Goal: Task Accomplishment & Management: Use online tool/utility

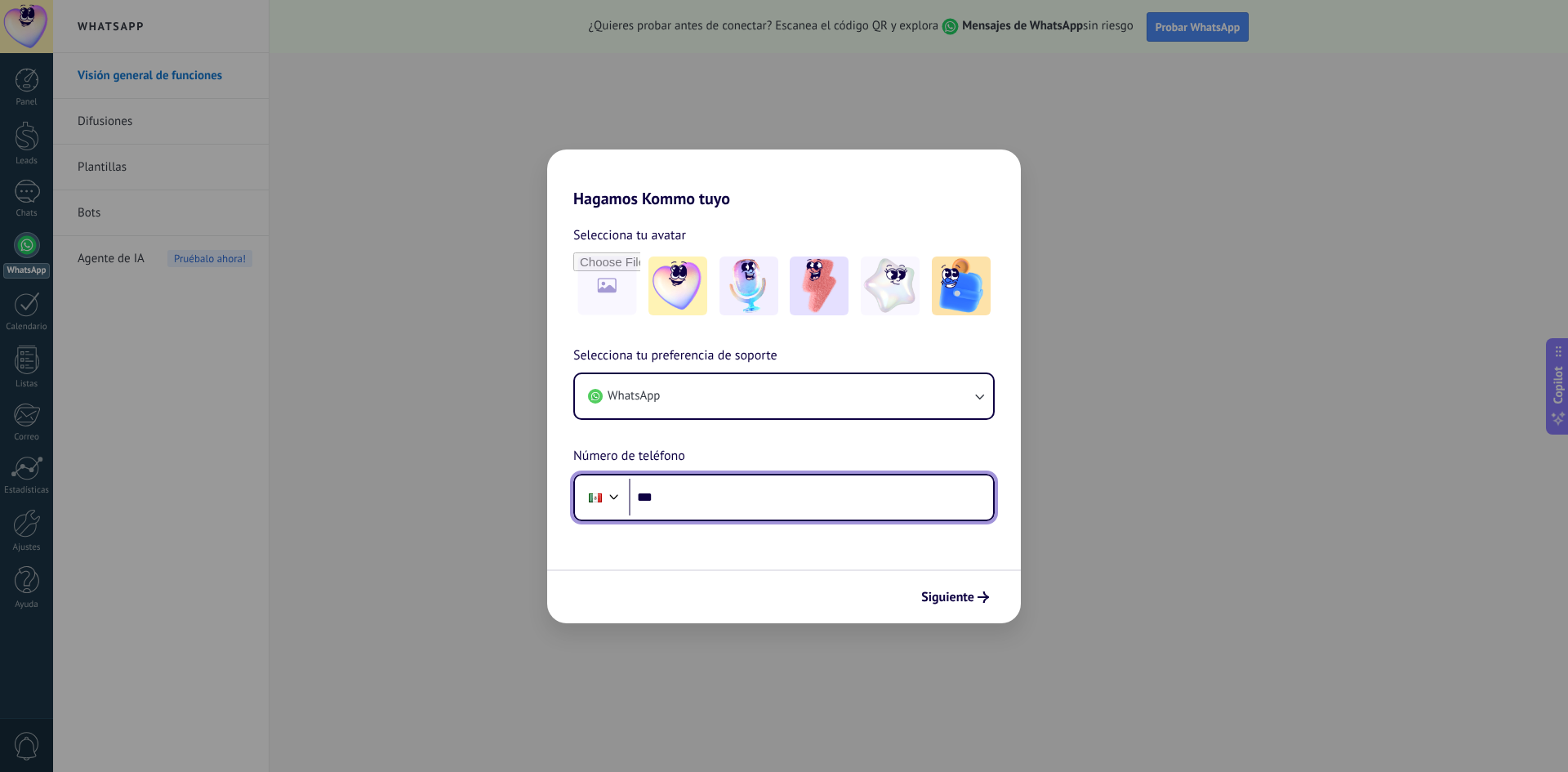
click at [753, 510] on input "***" at bounding box center [811, 497] width 365 height 38
type input "**********"
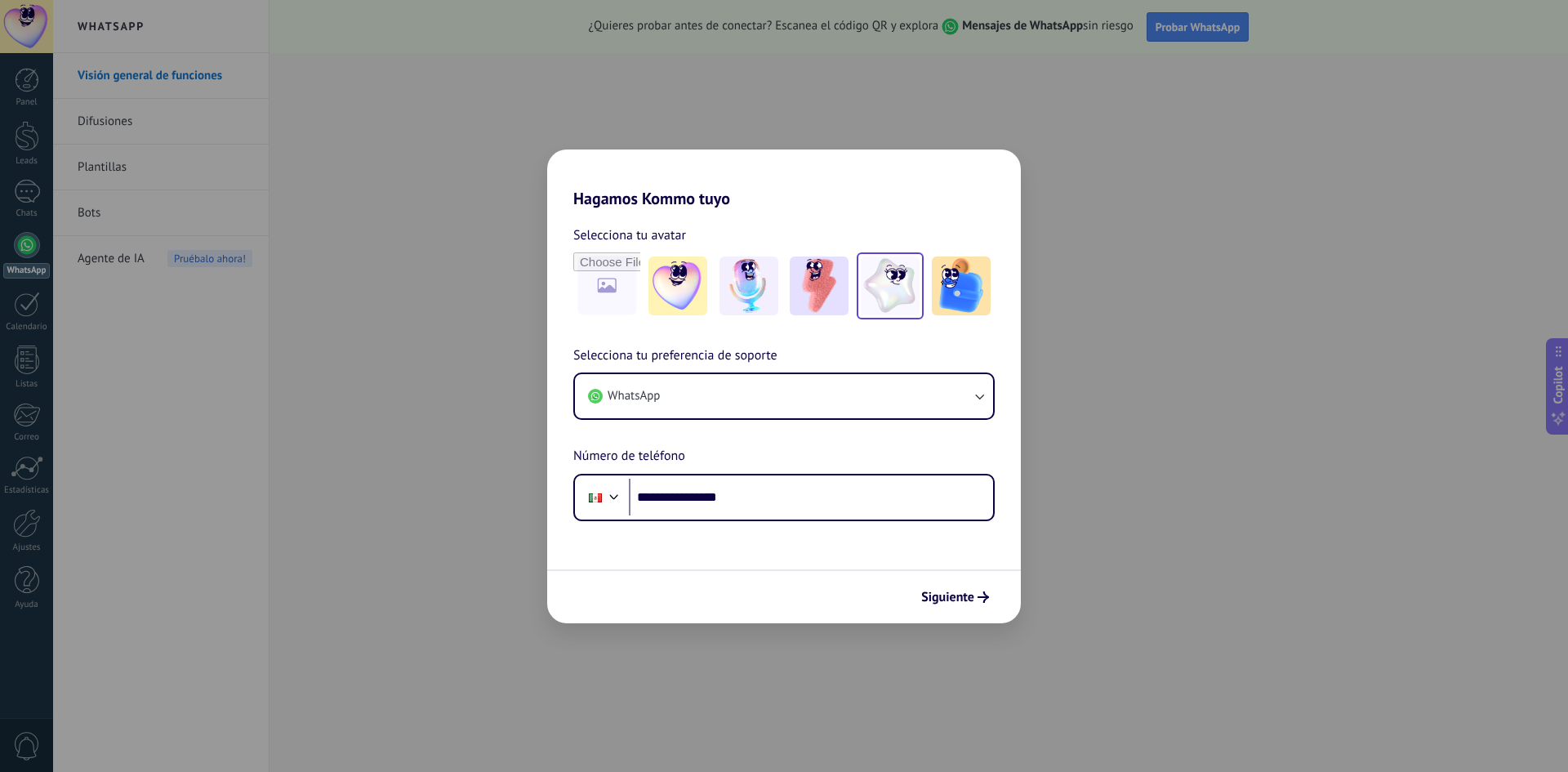
click at [863, 298] on img at bounding box center [890, 286] width 59 height 59
click at [616, 281] on input "file" at bounding box center [607, 286] width 64 height 64
type input "**********"
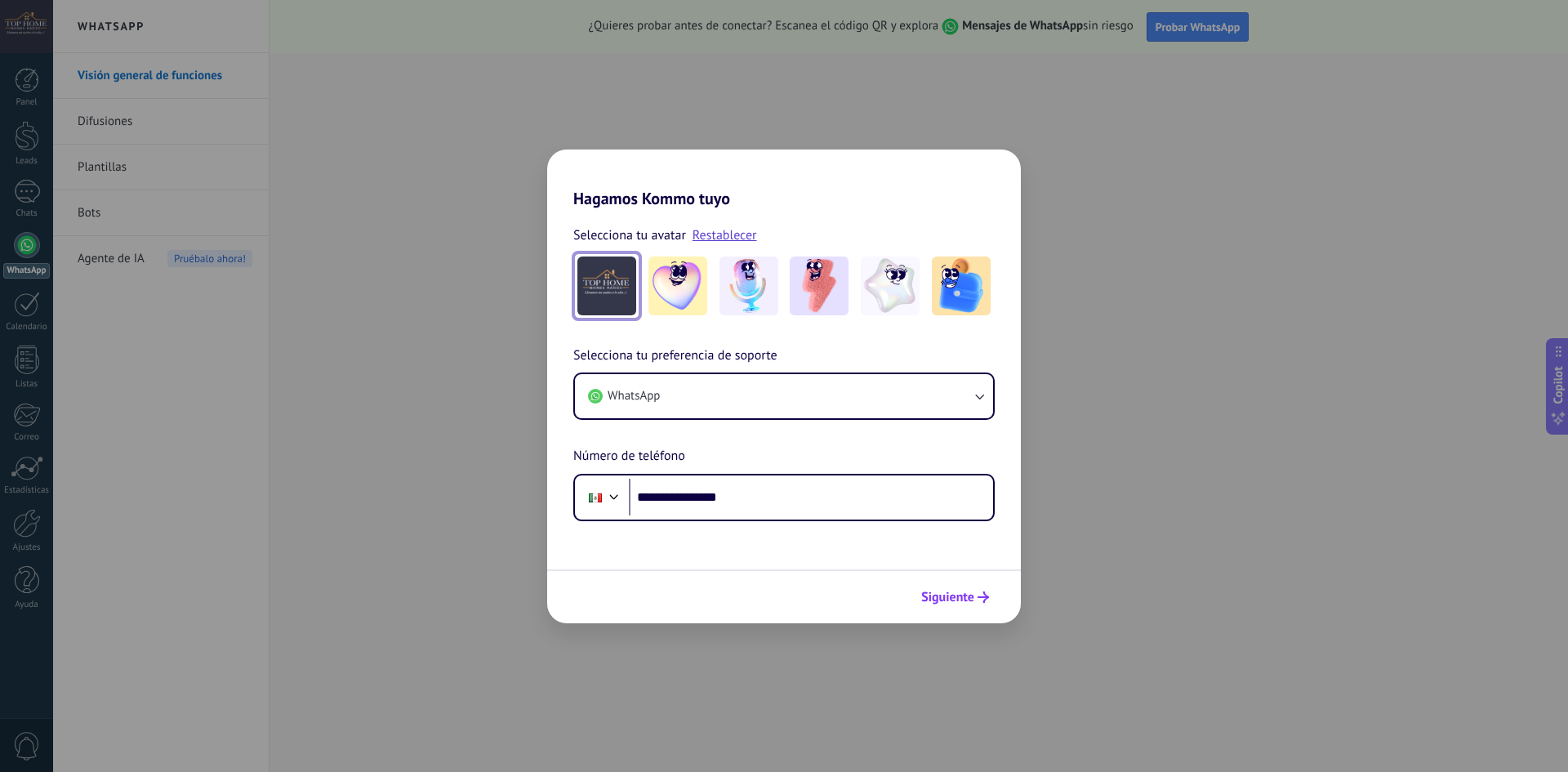
click at [940, 586] on button "Siguiente" at bounding box center [956, 598] width 83 height 28
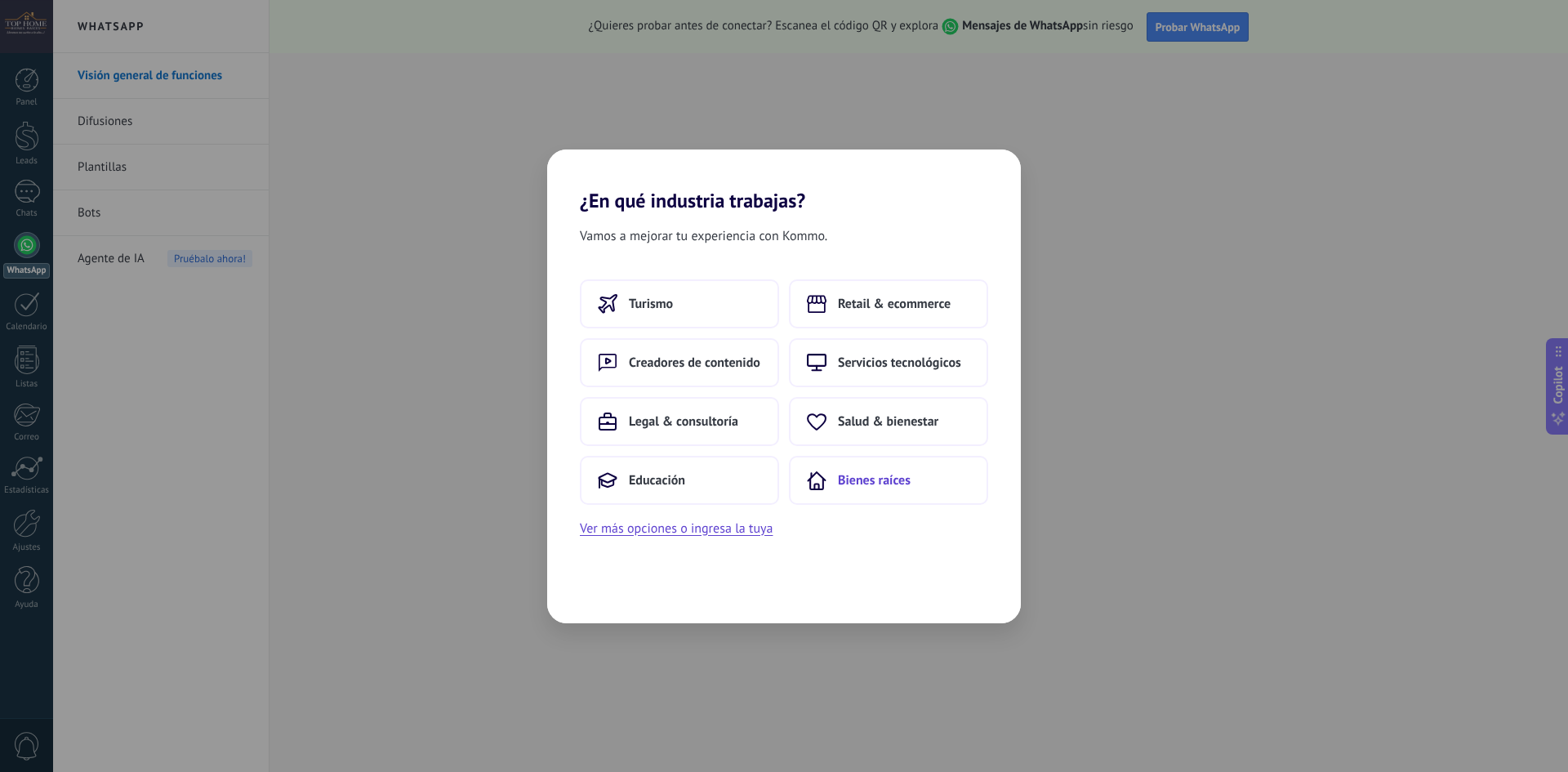
click at [878, 484] on span "Bienes raíces" at bounding box center [875, 479] width 73 height 16
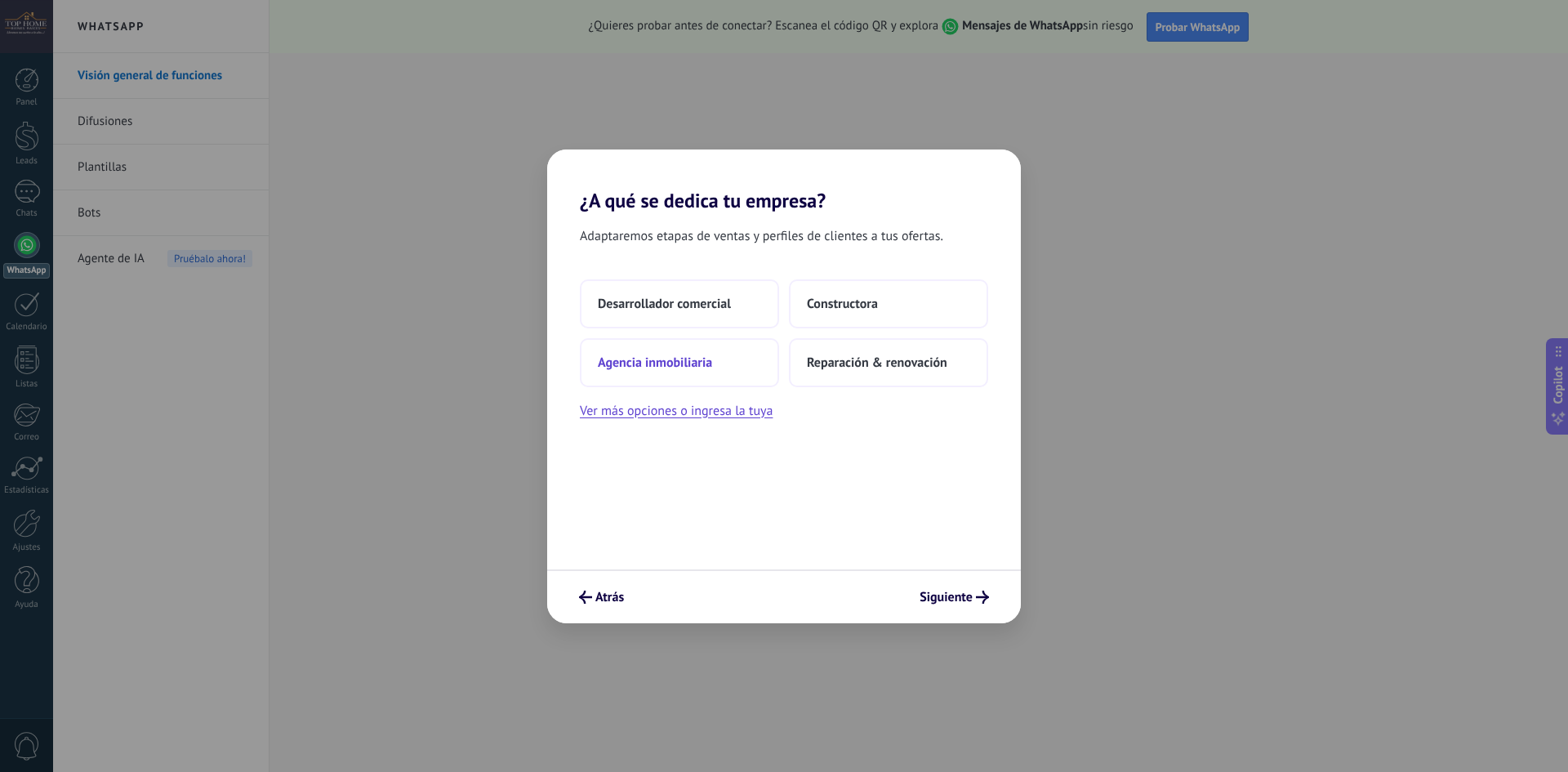
click at [734, 359] on button "Agencia inmobiliaria" at bounding box center [679, 363] width 200 height 49
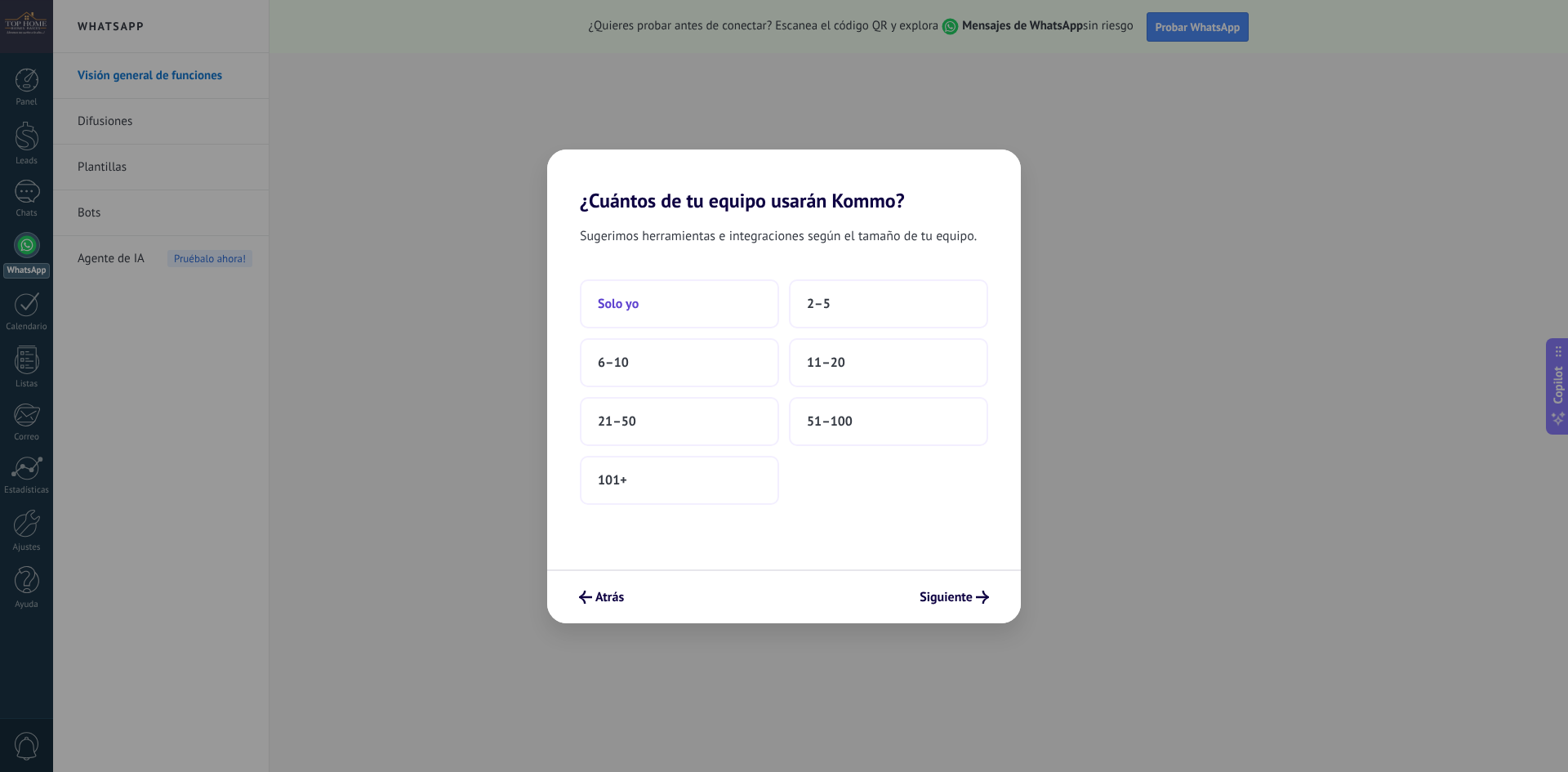
click at [742, 312] on button "Solo yo" at bounding box center [679, 304] width 200 height 49
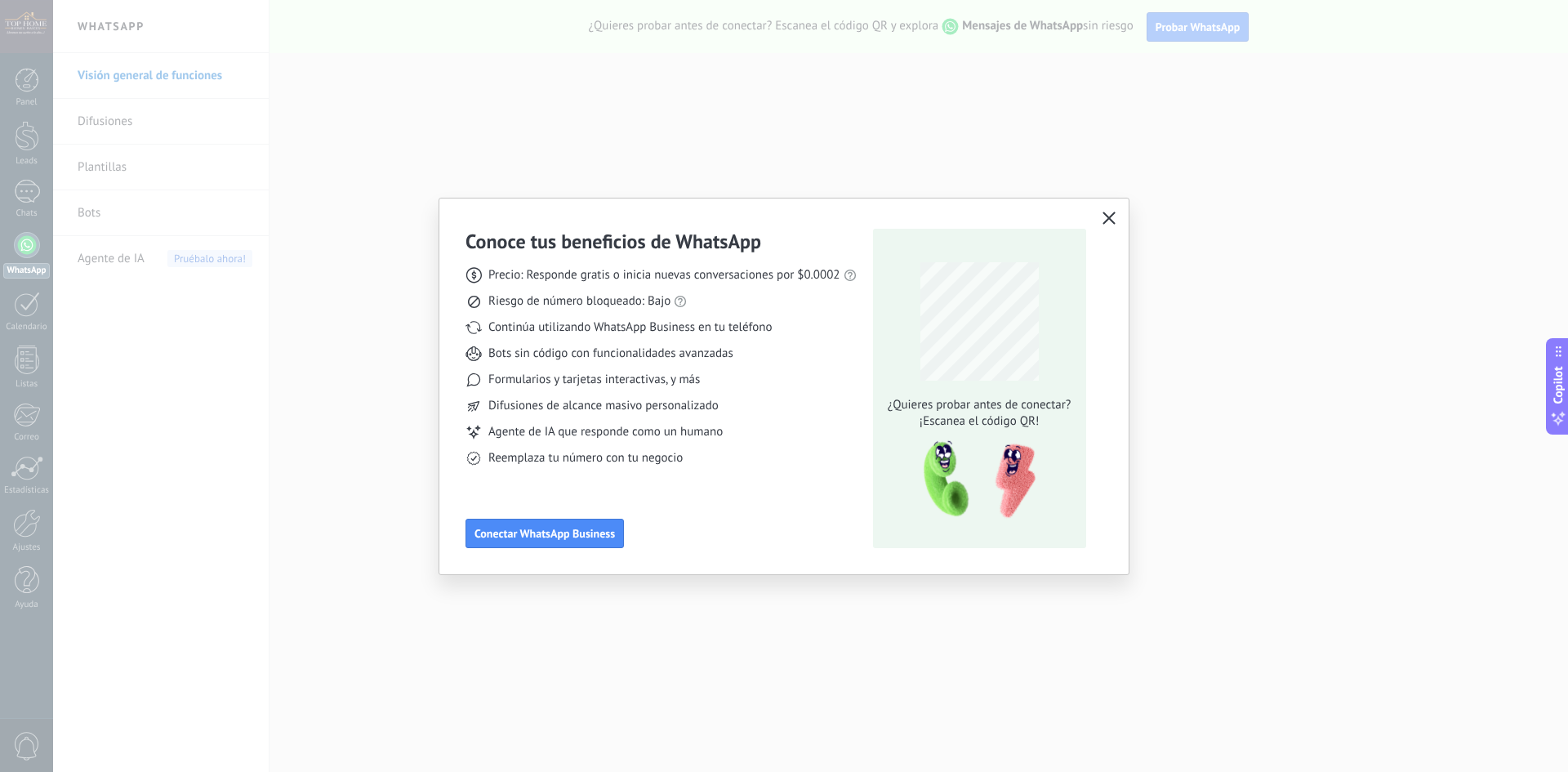
click at [1101, 219] on button "button" at bounding box center [1109, 219] width 22 height 23
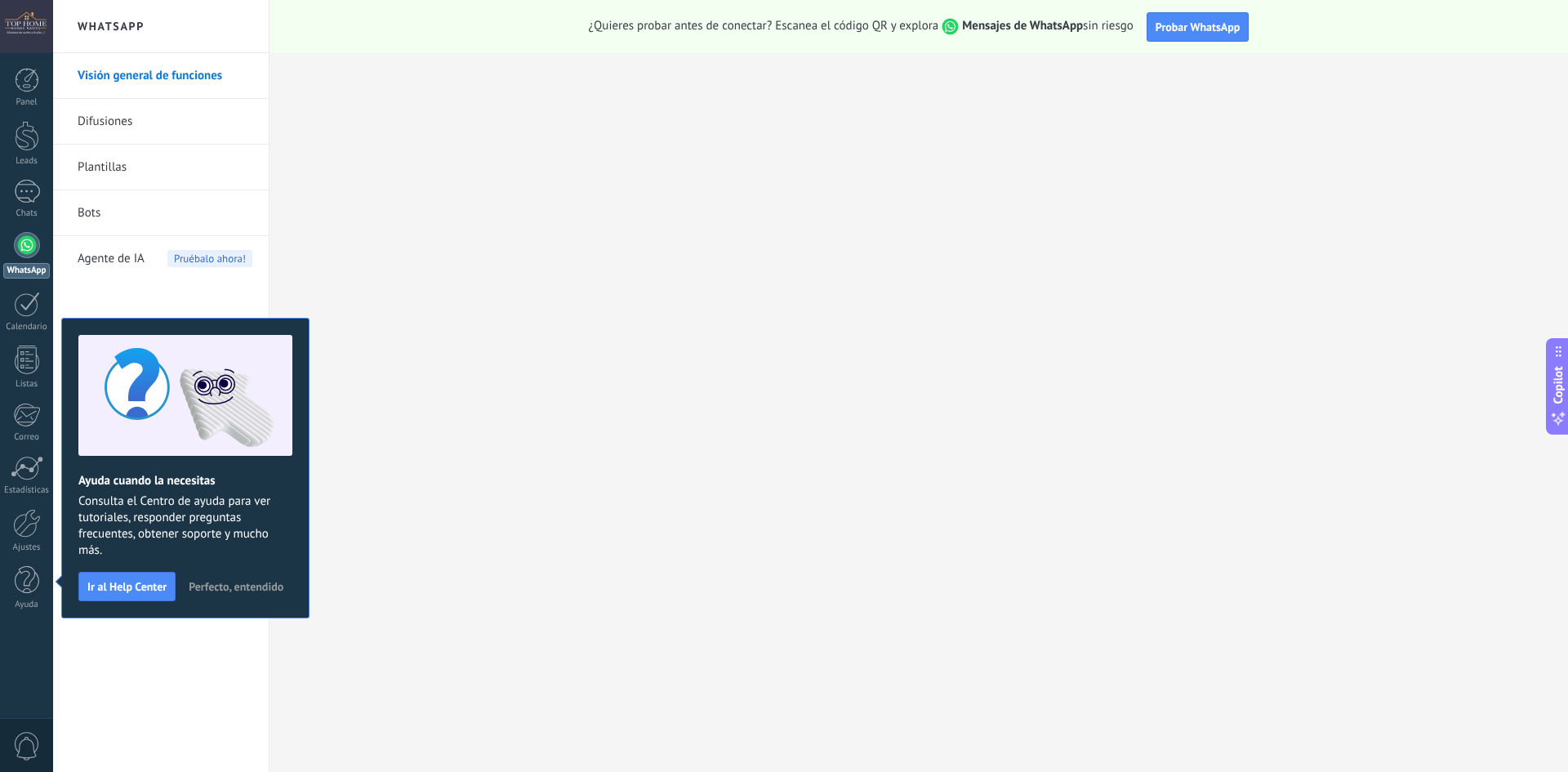
click at [224, 586] on span "Perfecto, entendido" at bounding box center [235, 586] width 95 height 11
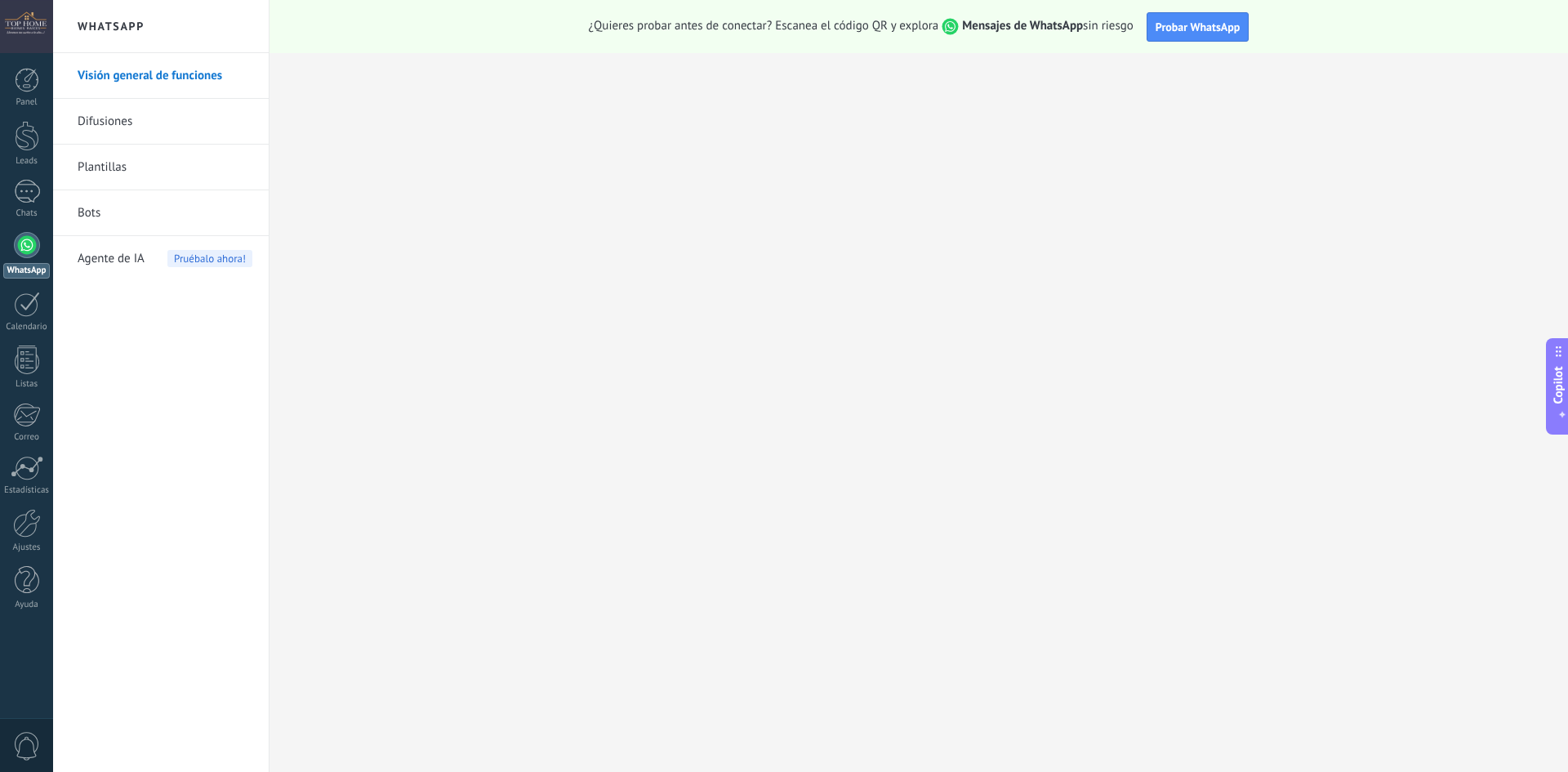
click at [38, 243] on div at bounding box center [27, 245] width 26 height 26
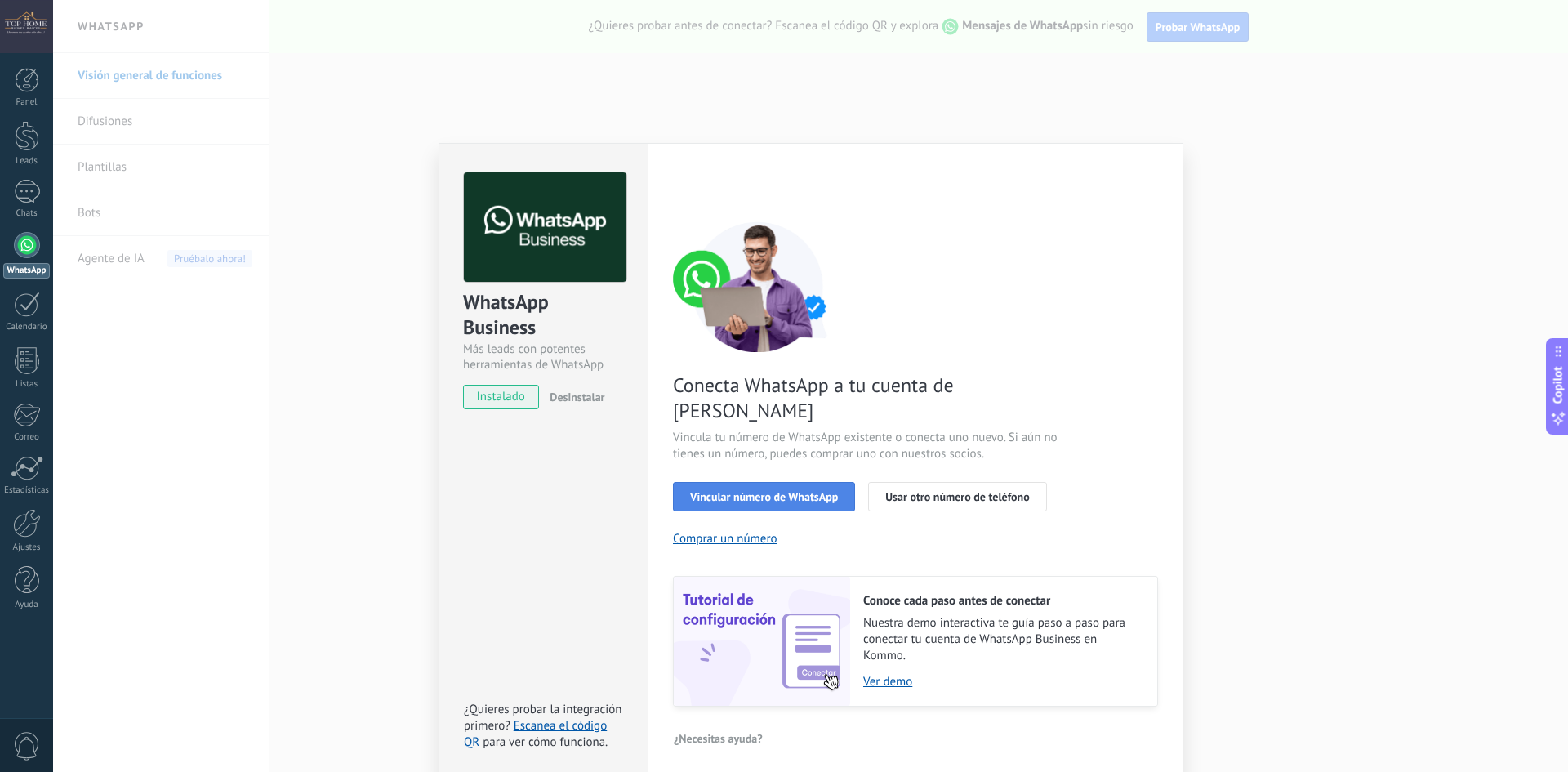
click at [828, 492] on span "Vincular número de WhatsApp" at bounding box center [764, 497] width 148 height 11
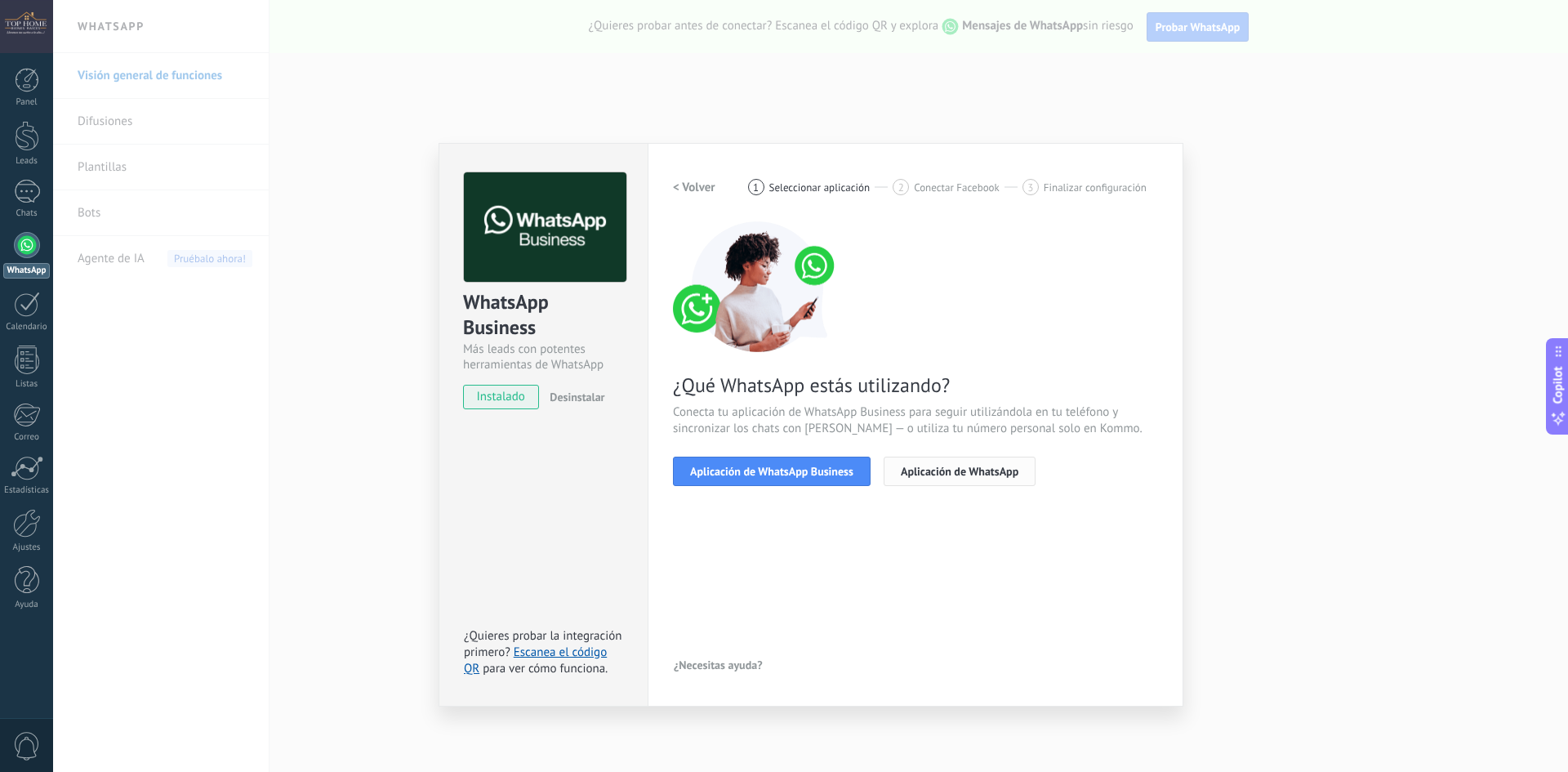
click at [915, 478] on button "Aplicación de WhatsApp" at bounding box center [960, 471] width 152 height 29
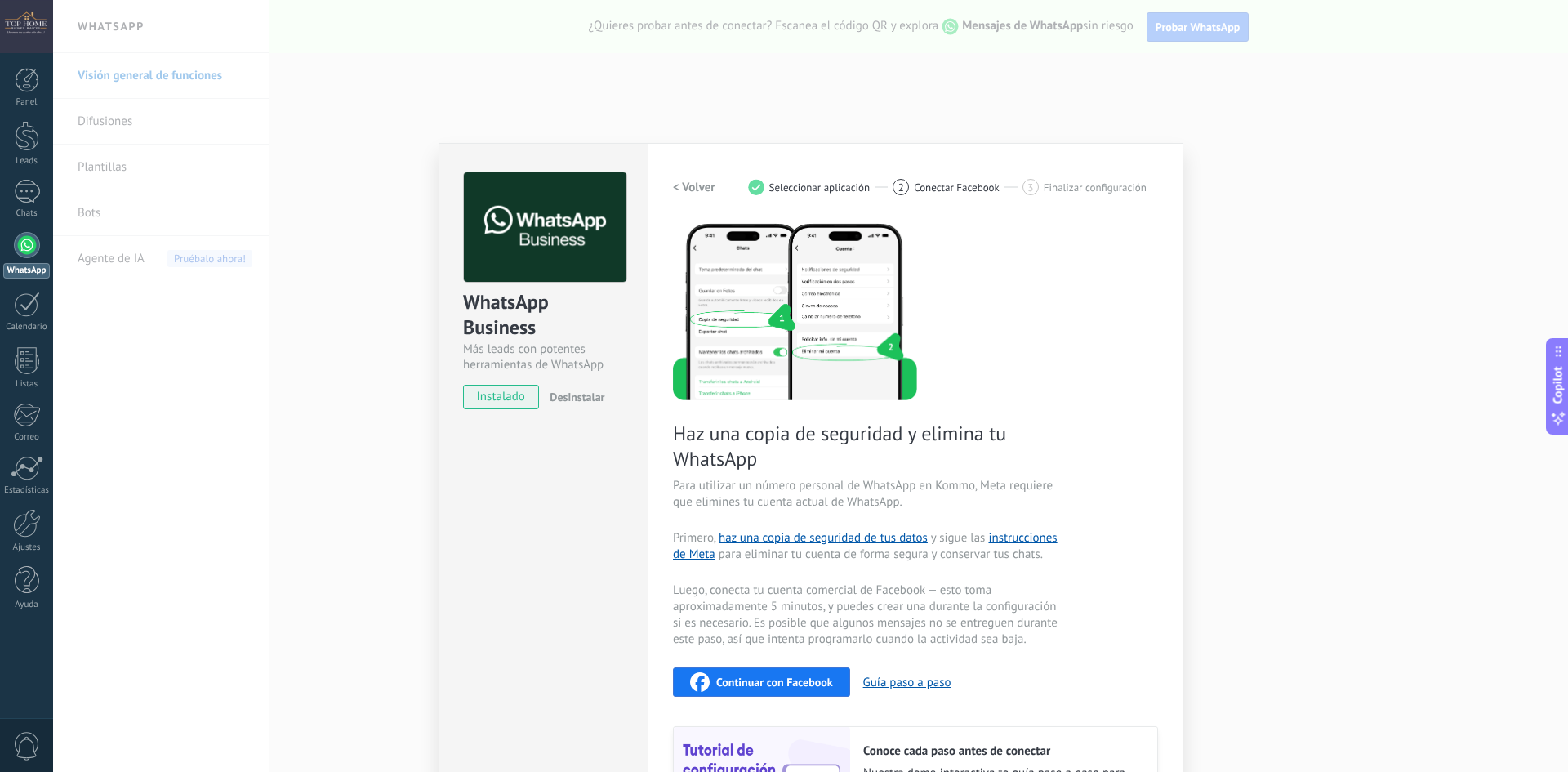
scroll to position [158, 0]
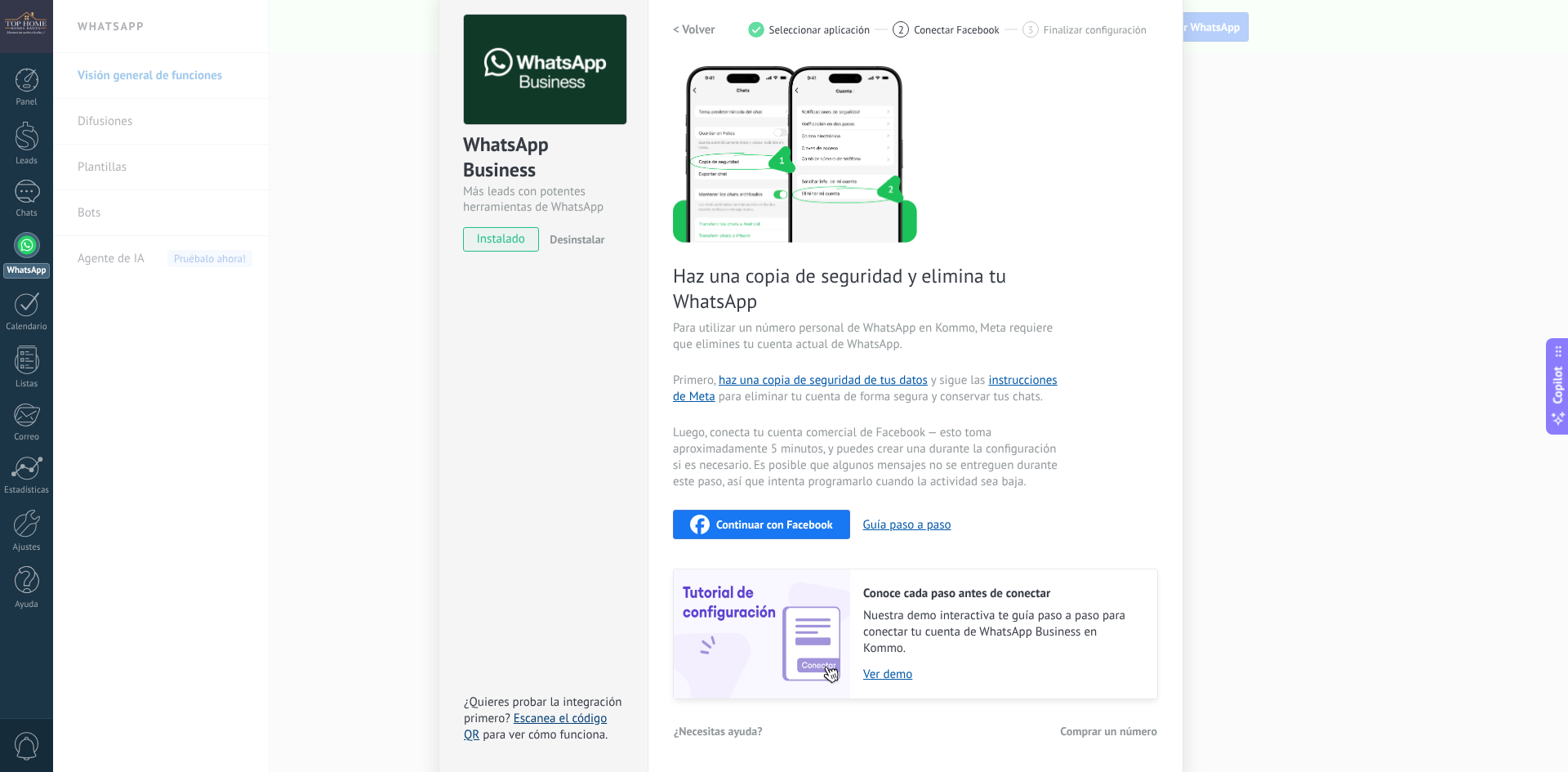
click at [580, 714] on link "Escanea el código QR" at bounding box center [535, 727] width 143 height 32
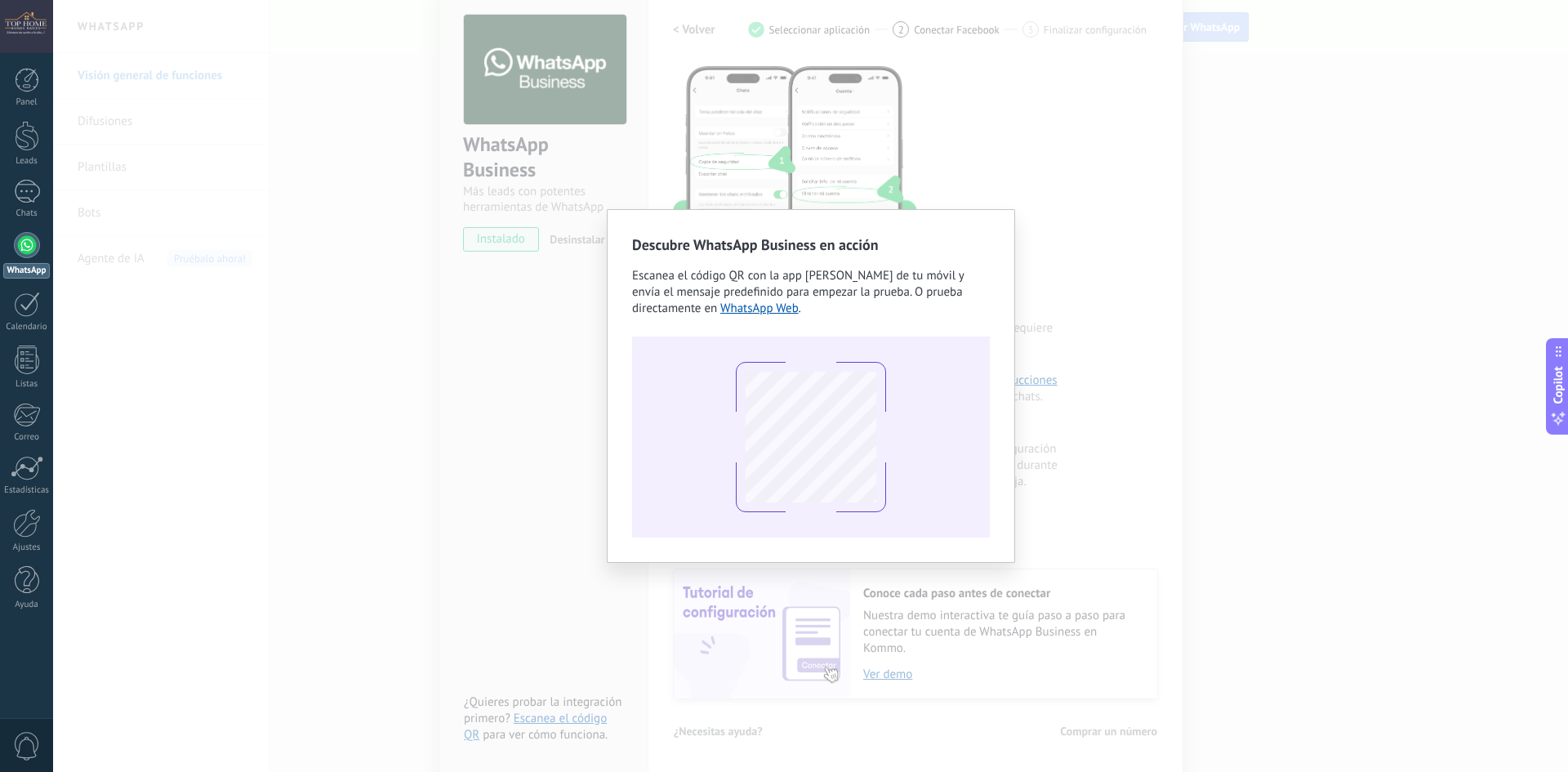
click at [1055, 234] on div "Descubre WhatsApp Business en acción Escanea el código QR con la app [PERSON_NA…" at bounding box center [811, 386] width 1515 height 772
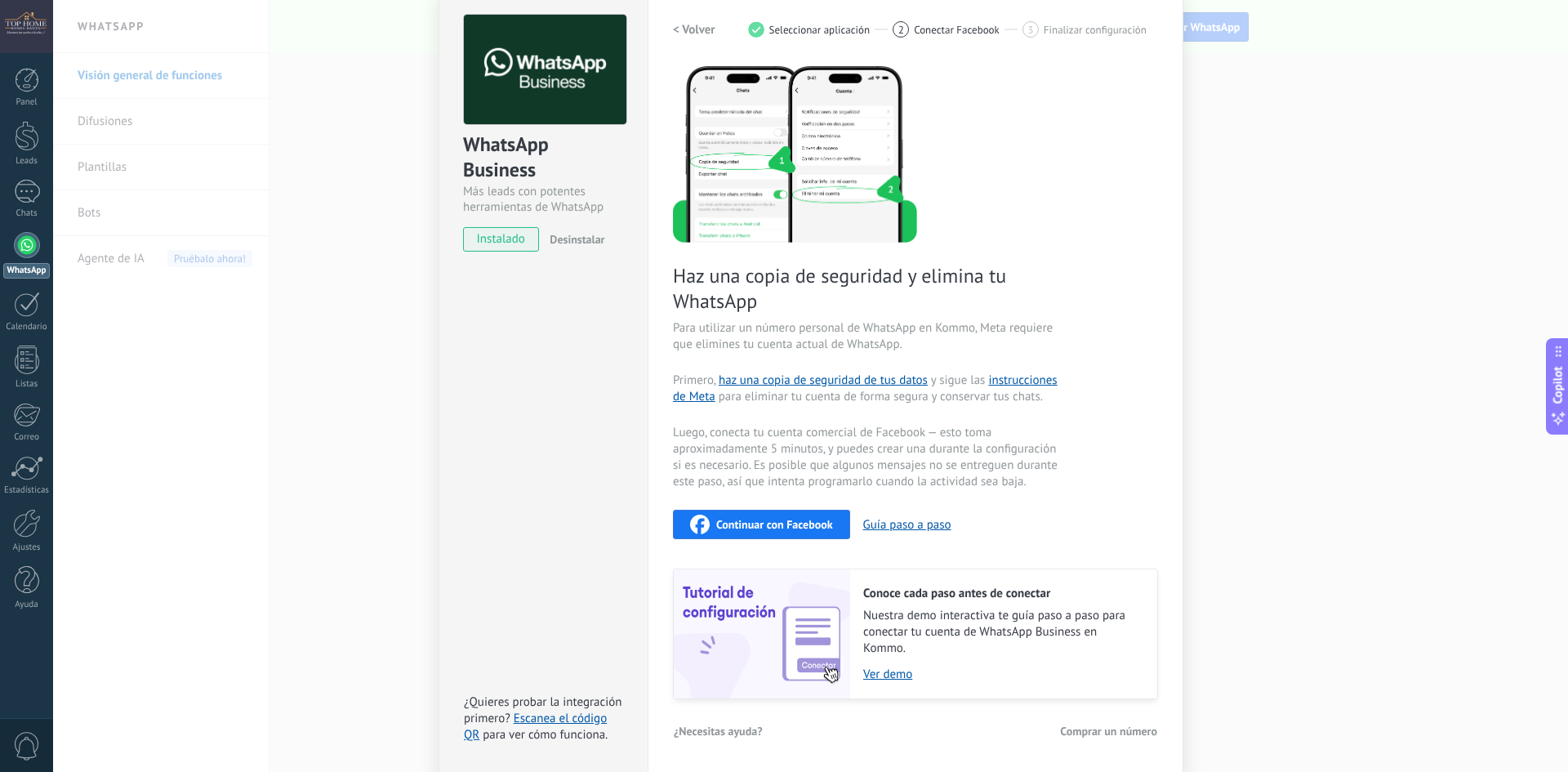
scroll to position [0, 0]
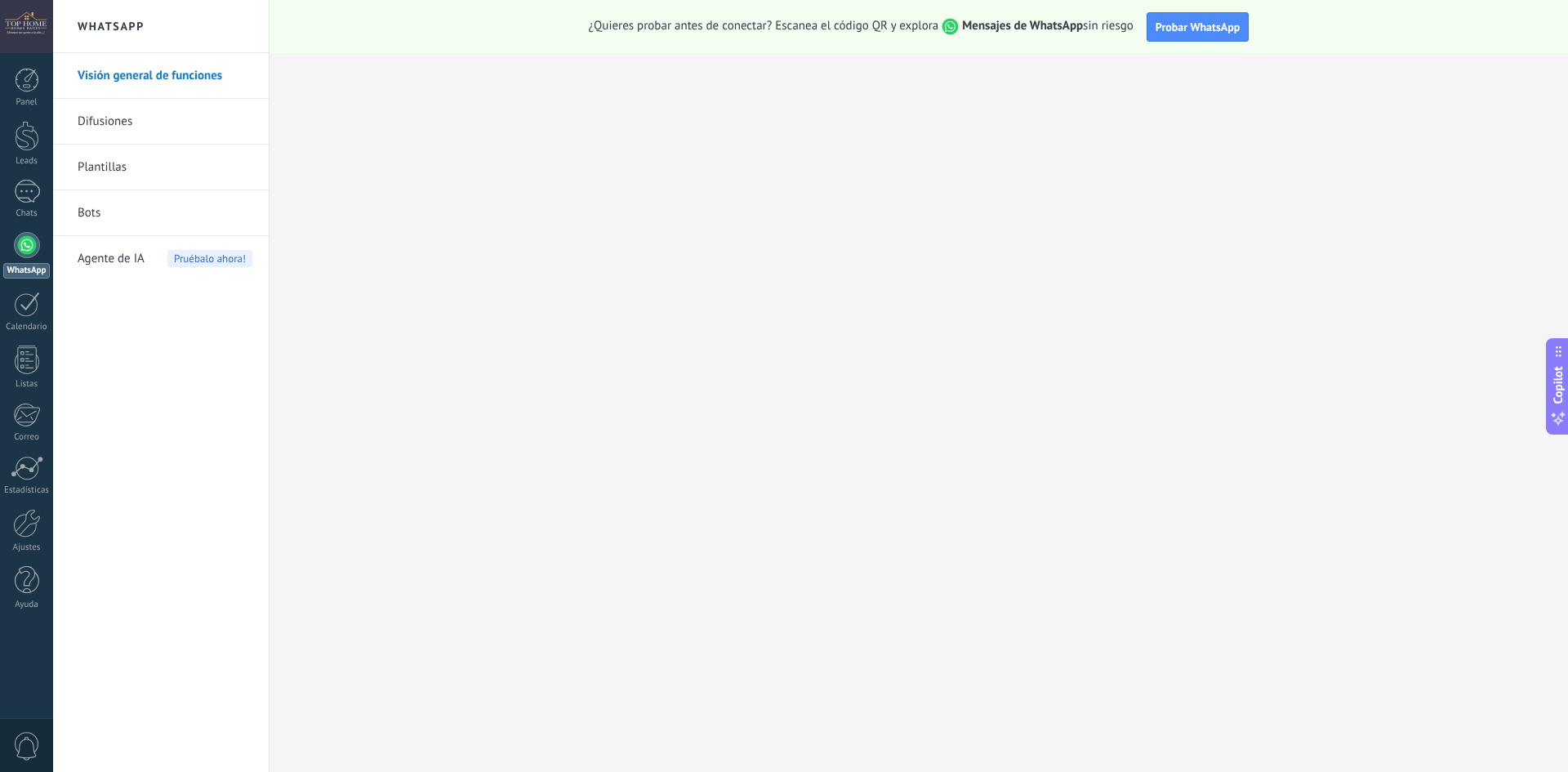
click at [158, 136] on link "Difusiones" at bounding box center [165, 121] width 174 height 46
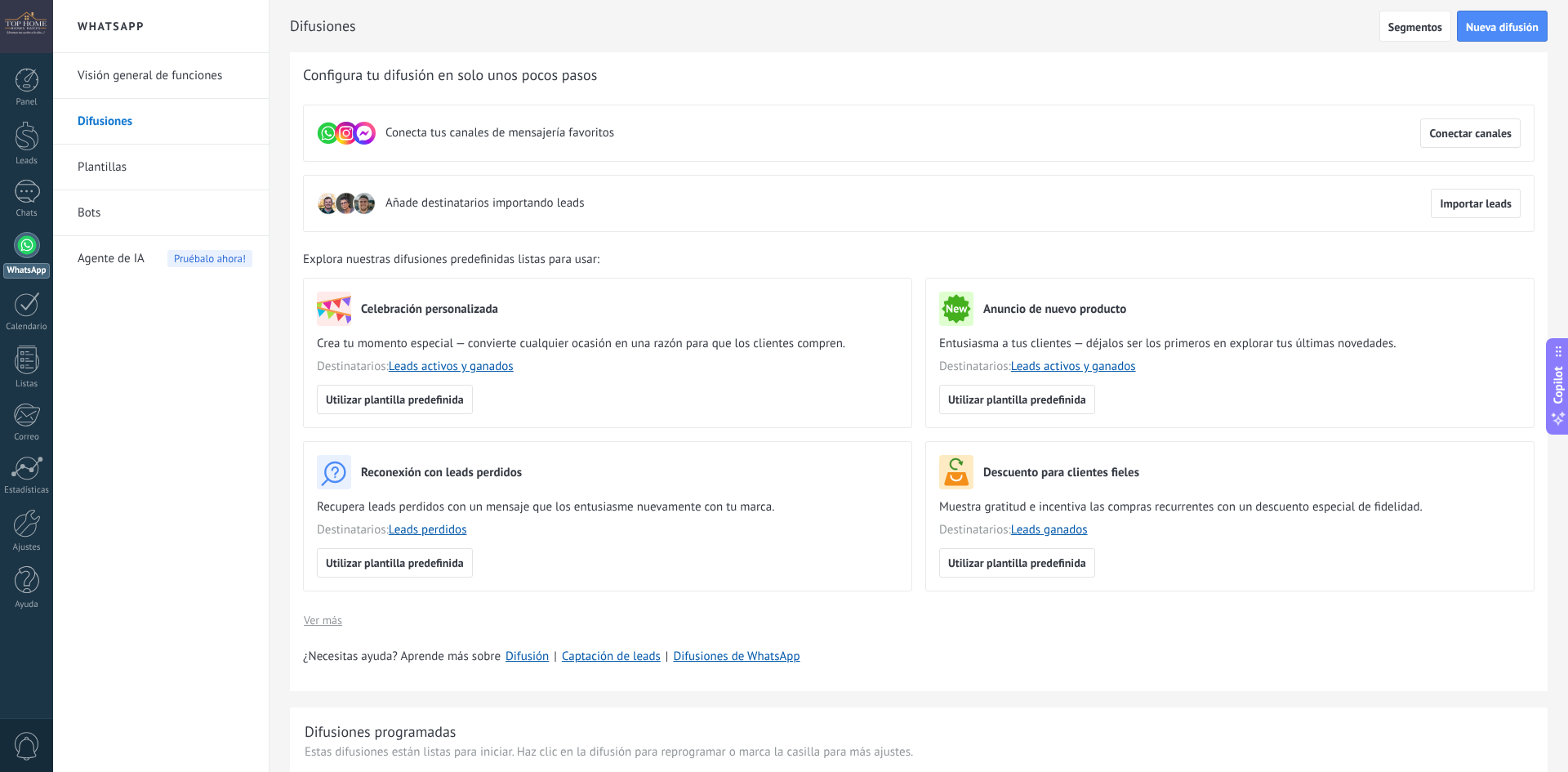
click at [139, 168] on link "Plantillas" at bounding box center [165, 167] width 174 height 46
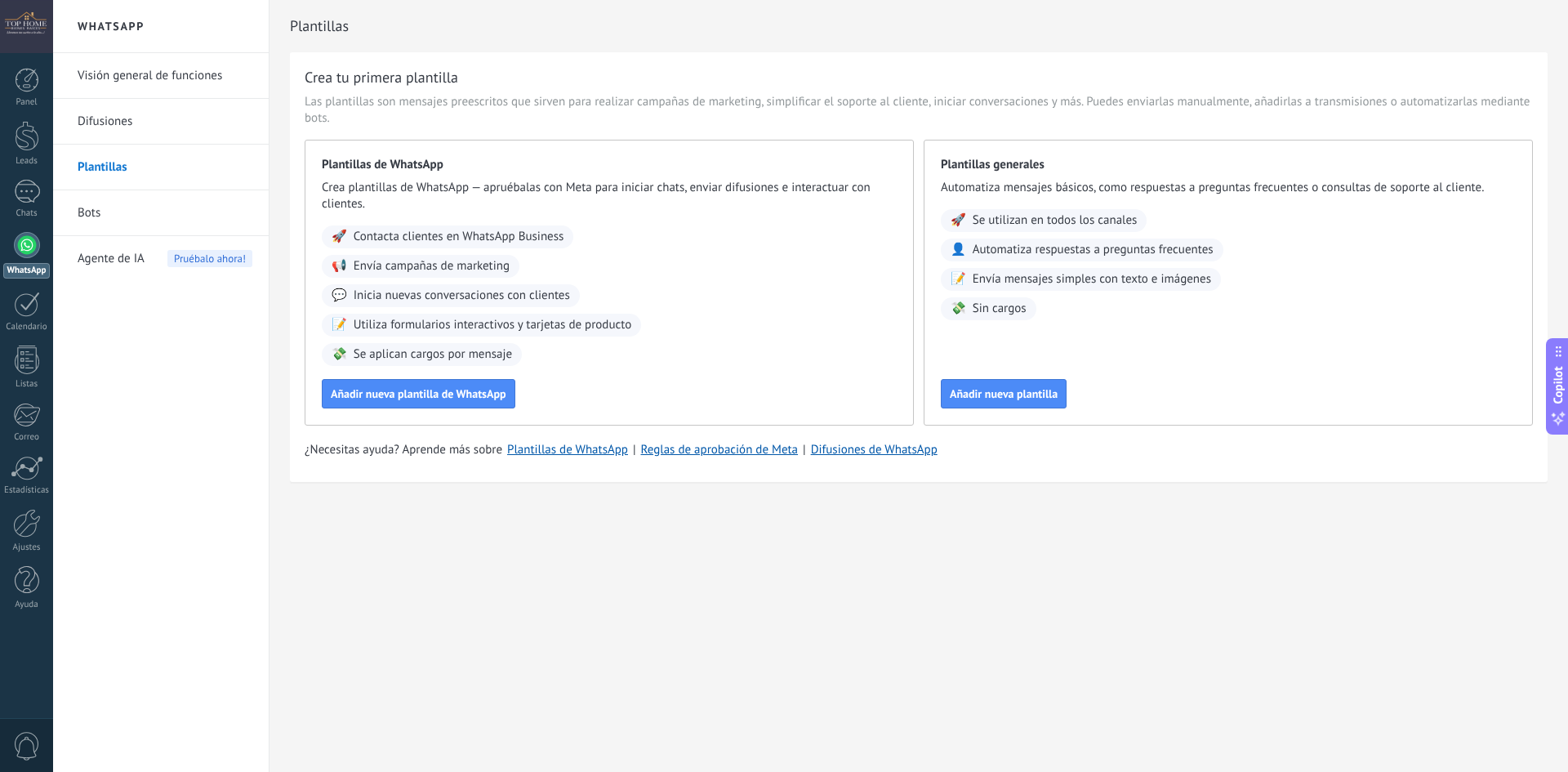
click at [27, 250] on div at bounding box center [27, 245] width 26 height 26
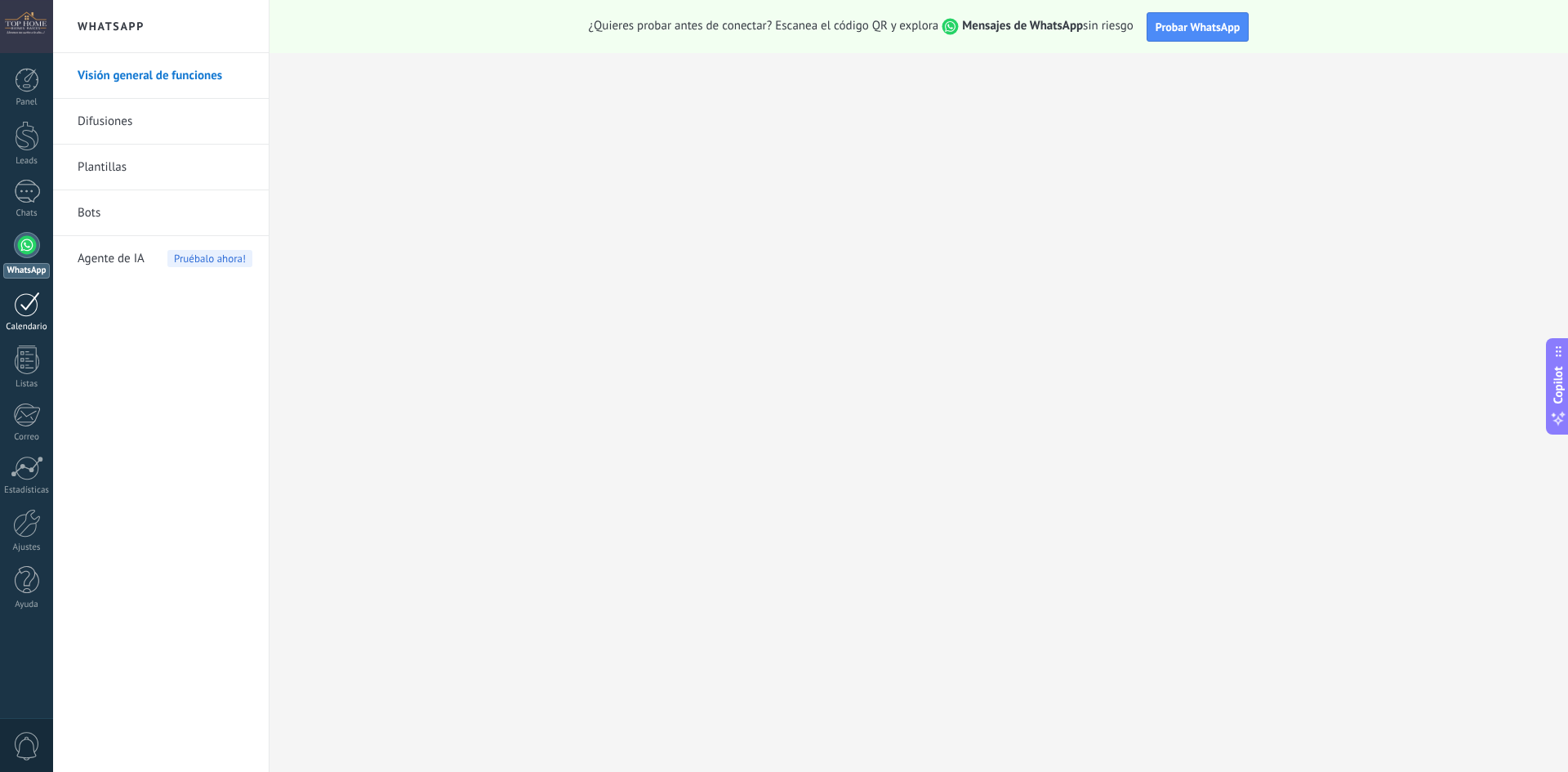
click at [12, 313] on link "Calendario" at bounding box center [26, 312] width 53 height 41
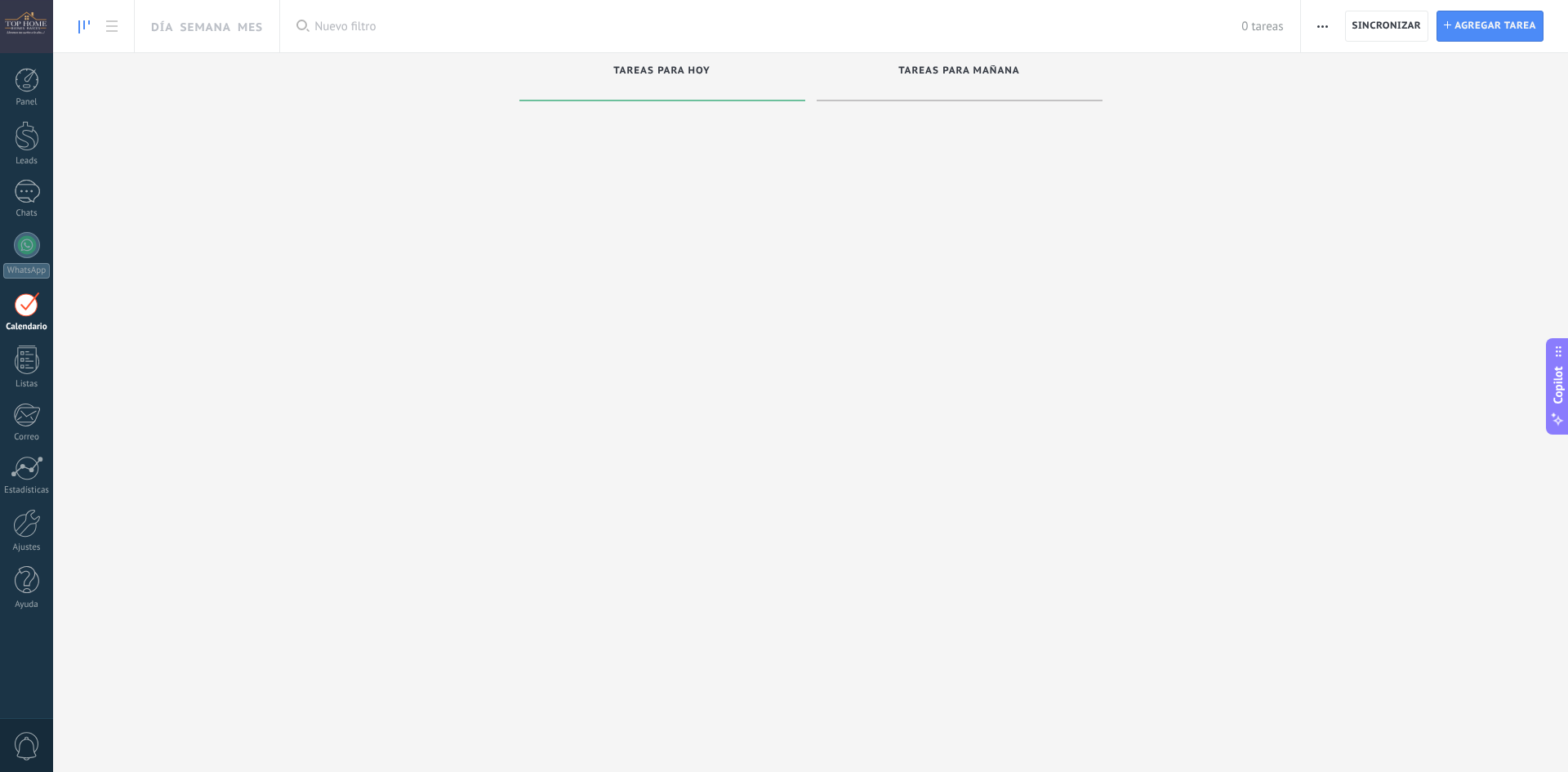
click at [37, 399] on div "Panel Leads Chats WhatsApp Clientes" at bounding box center [26, 347] width 53 height 559
click at [33, 386] on div "Listas" at bounding box center [26, 384] width 48 height 10
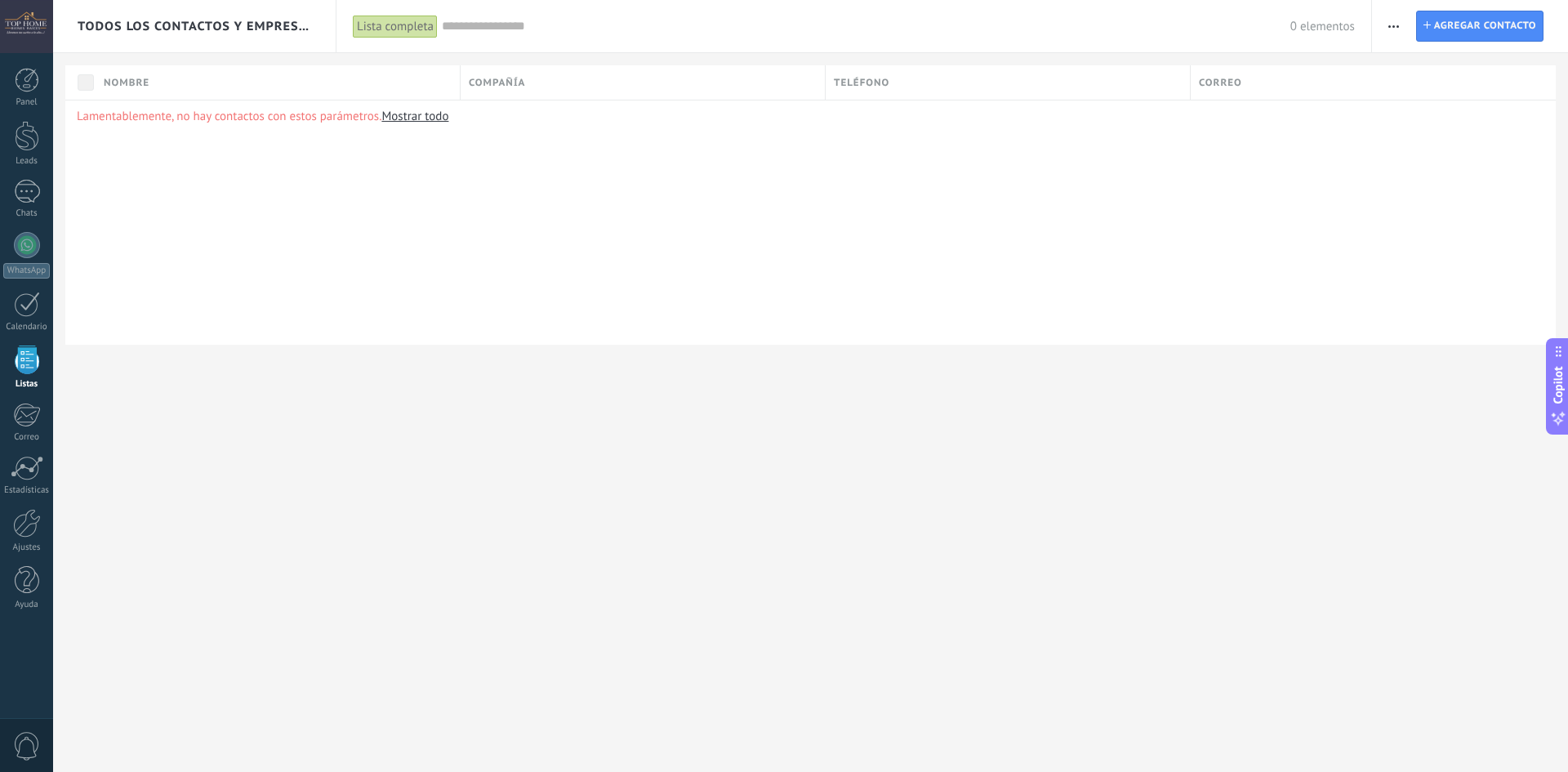
click at [24, 53] on div "Panel Leads Chats WhatsApp Clientes" at bounding box center [53, 386] width 106 height 666
click at [24, 80] on div at bounding box center [27, 80] width 24 height 24
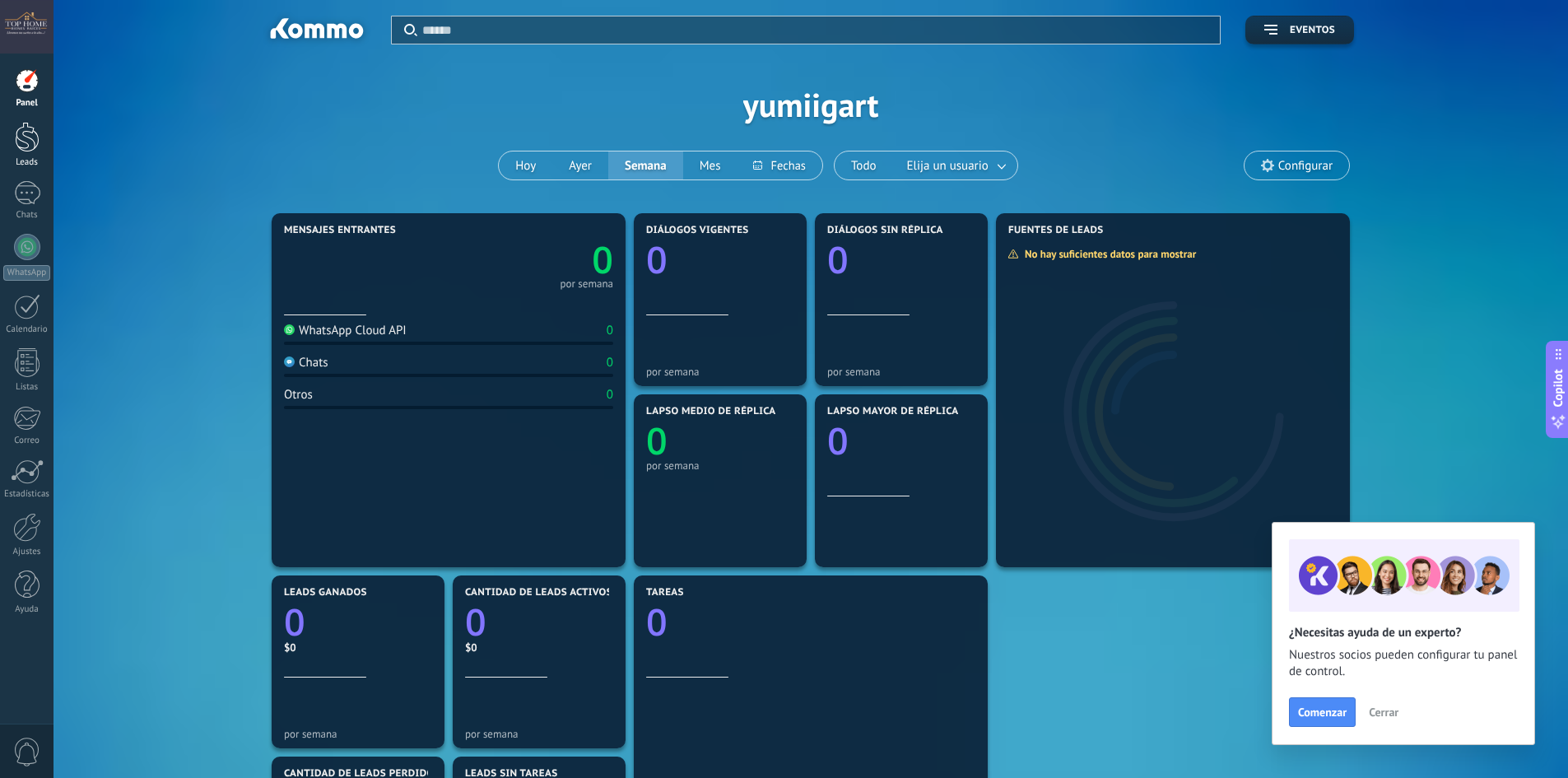
click at [20, 144] on div at bounding box center [27, 137] width 25 height 30
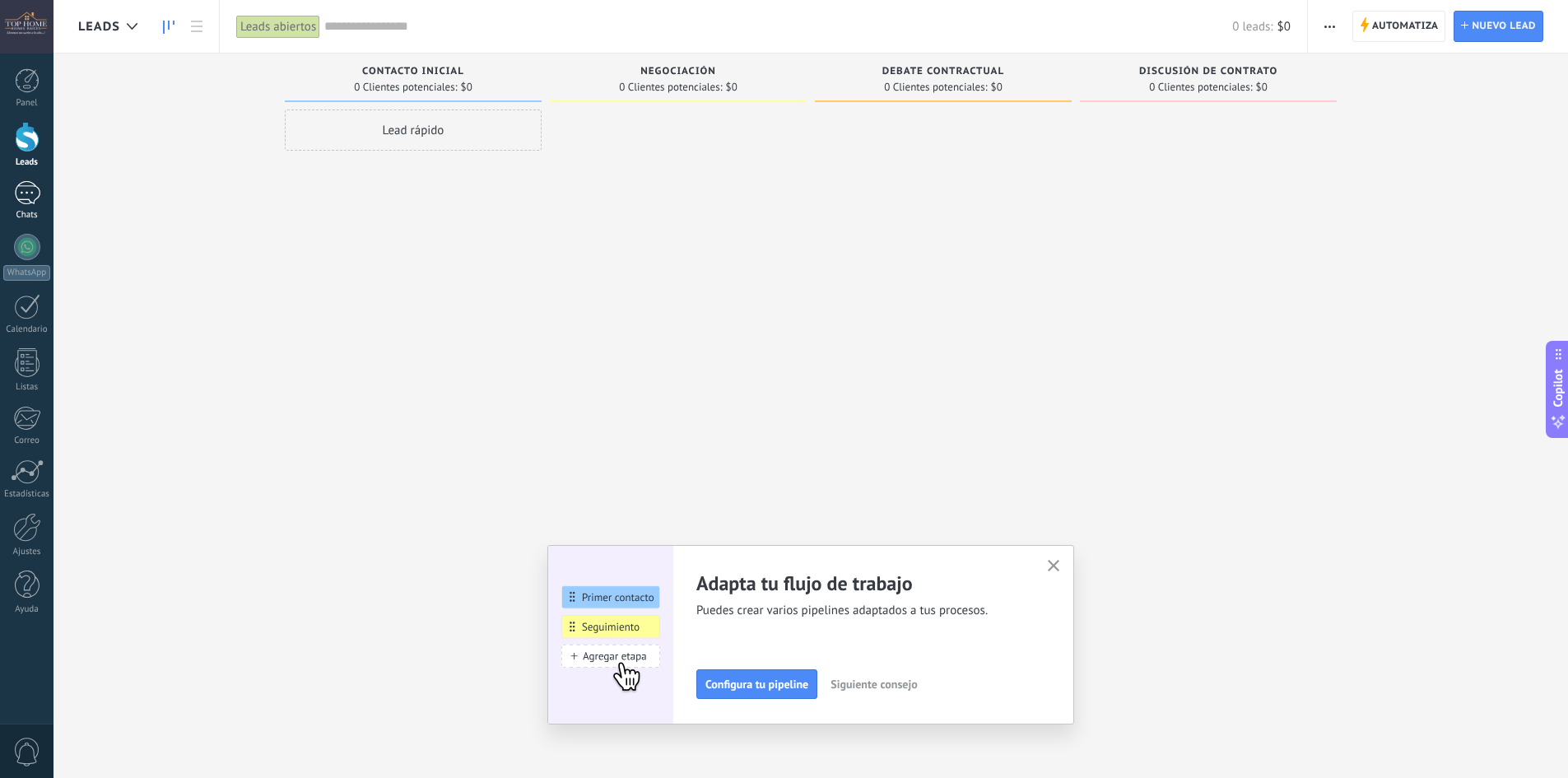
click at [28, 199] on div at bounding box center [27, 193] width 26 height 24
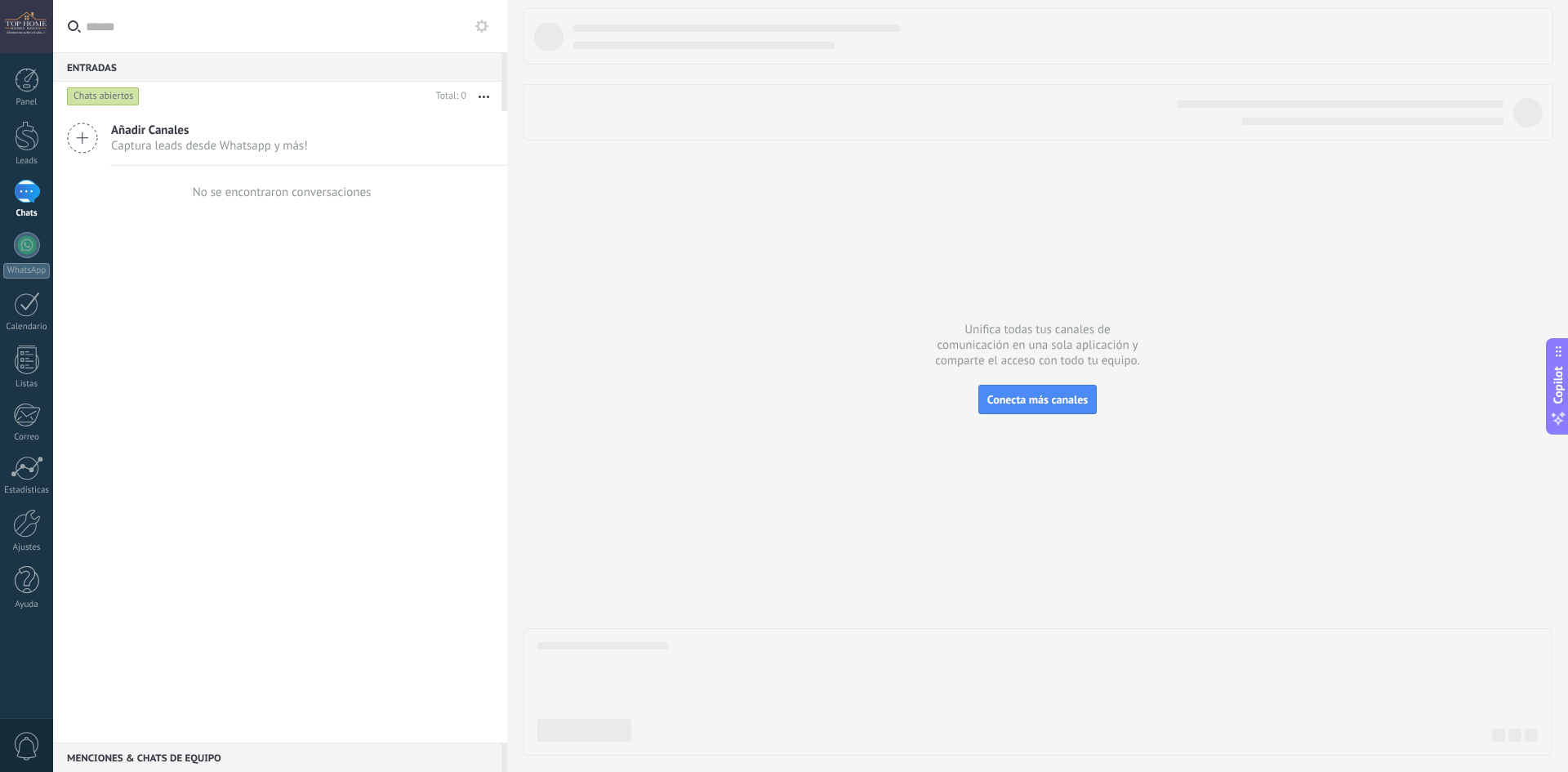
click at [114, 140] on span "Captura leads desde Whatsapp y más!" at bounding box center [209, 145] width 197 height 16
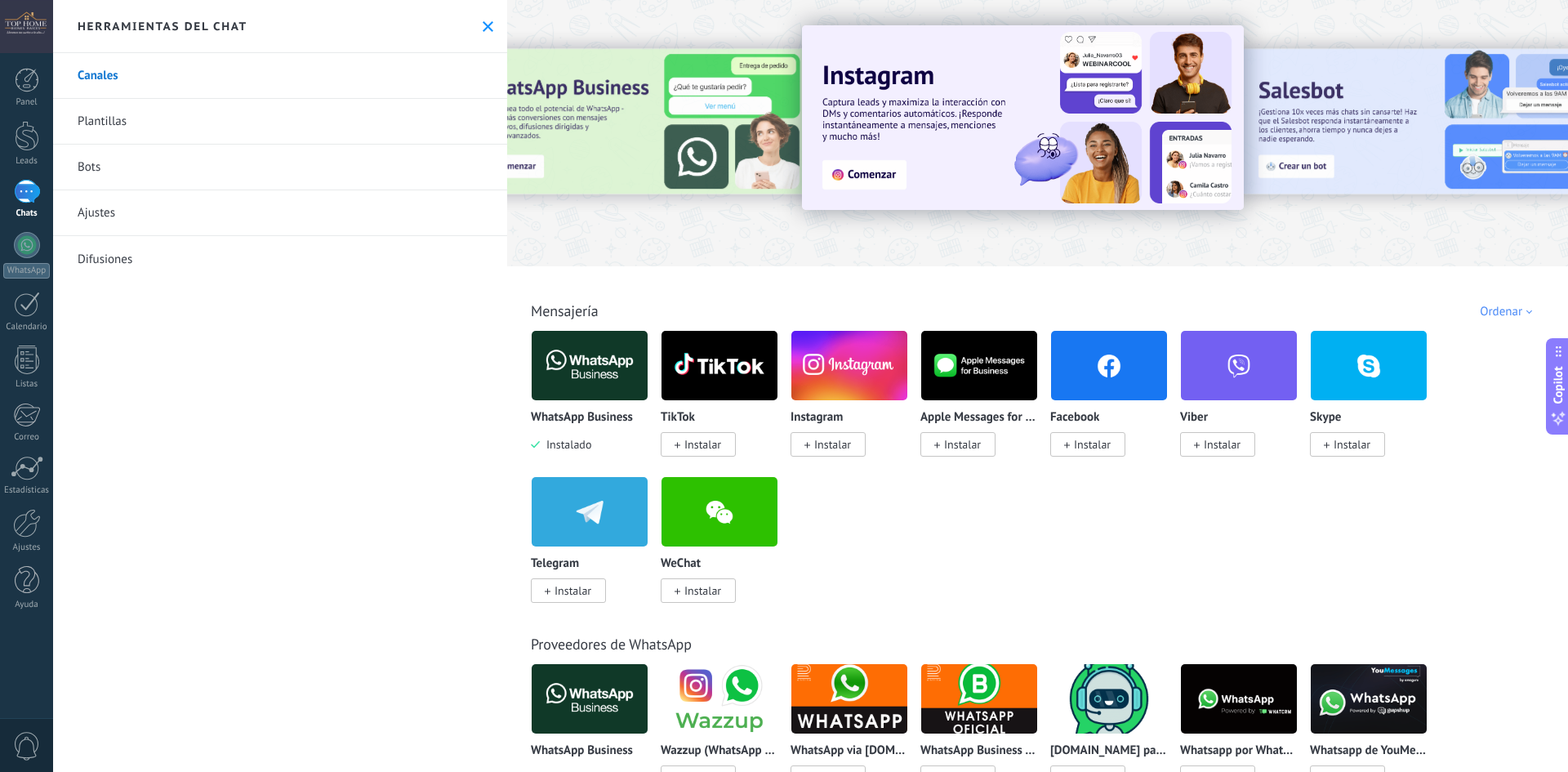
click at [596, 388] on img at bounding box center [590, 366] width 116 height 79
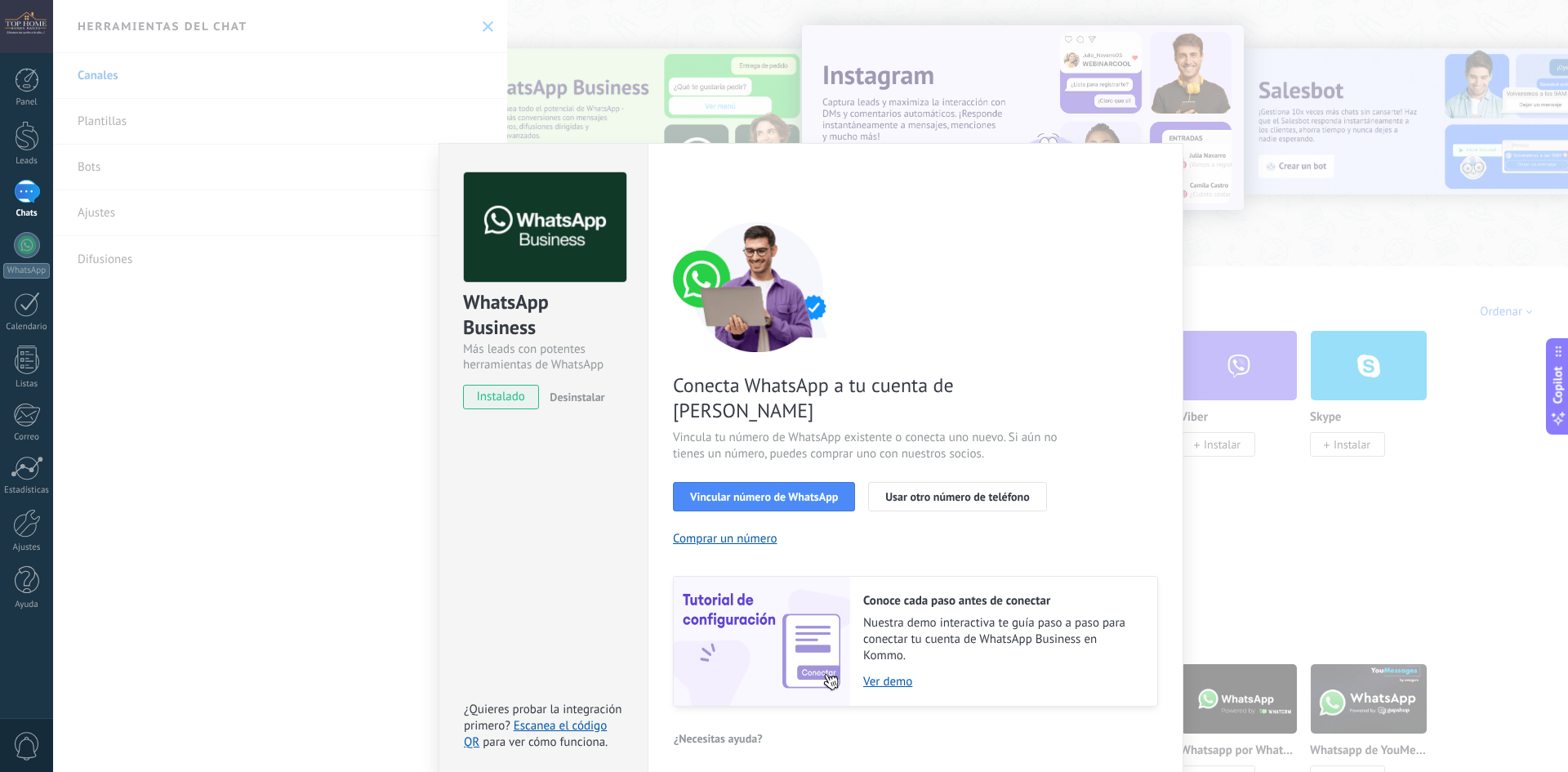
click at [402, 420] on div "WhatsApp Business Más leads con potentes herramientas de WhatsApp instalado Des…" at bounding box center [811, 386] width 1515 height 772
